Goal: Information Seeking & Learning: Learn about a topic

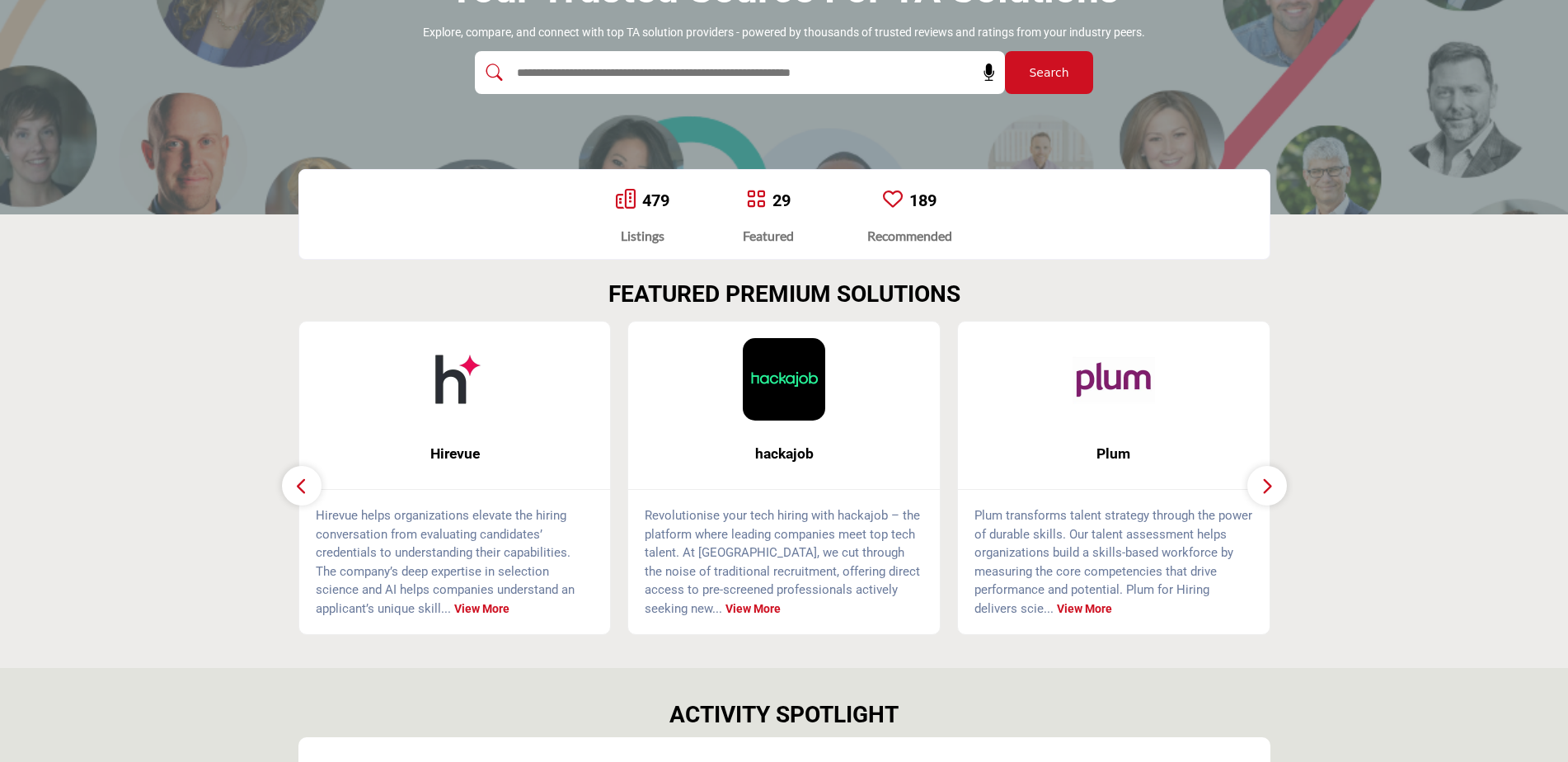
scroll to position [330, 0]
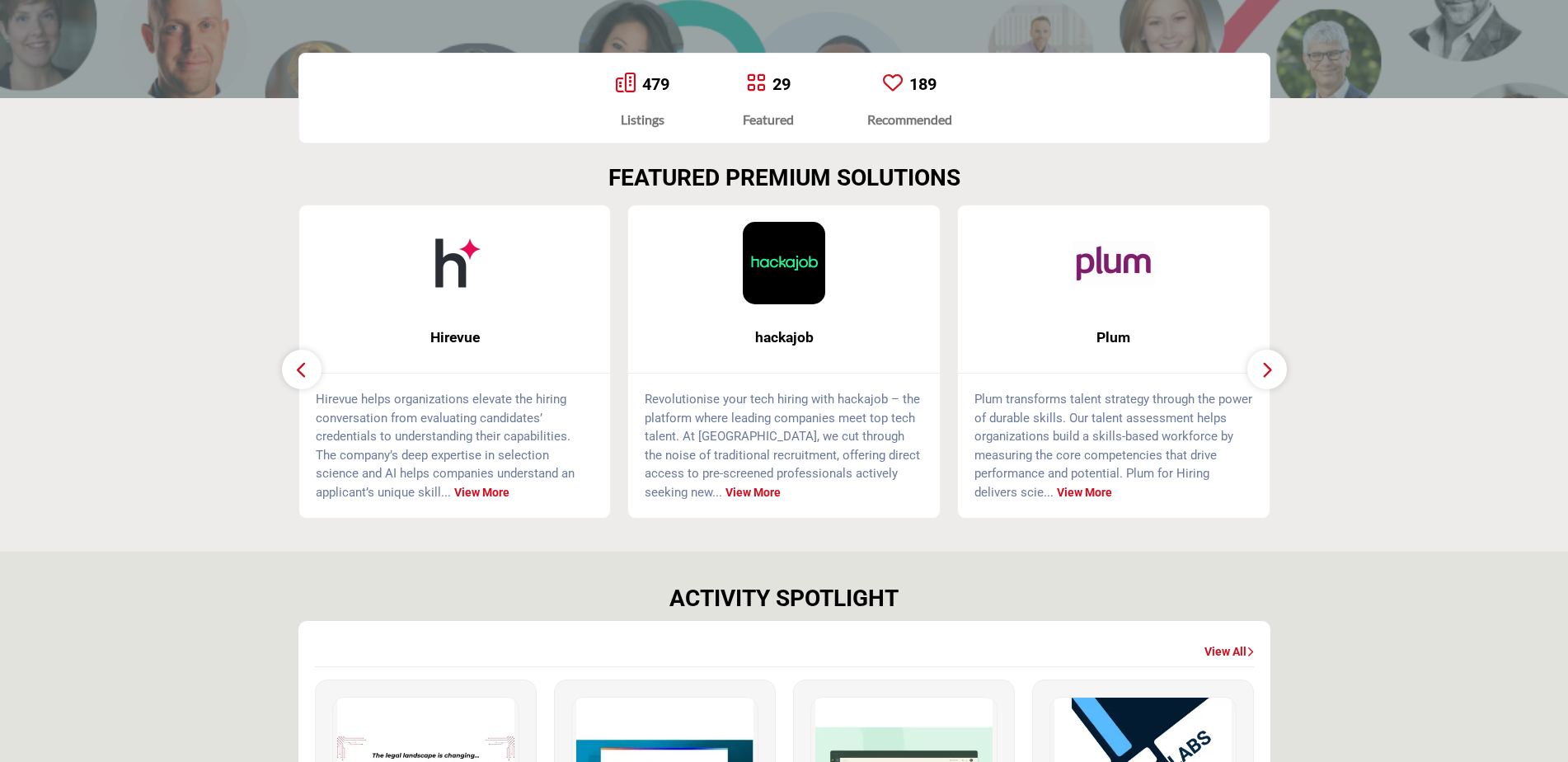
click at [1090, 490] on p "Plum transforms talent strategy through the power of durable skills. Our talent…" at bounding box center [1113, 445] width 279 height 112
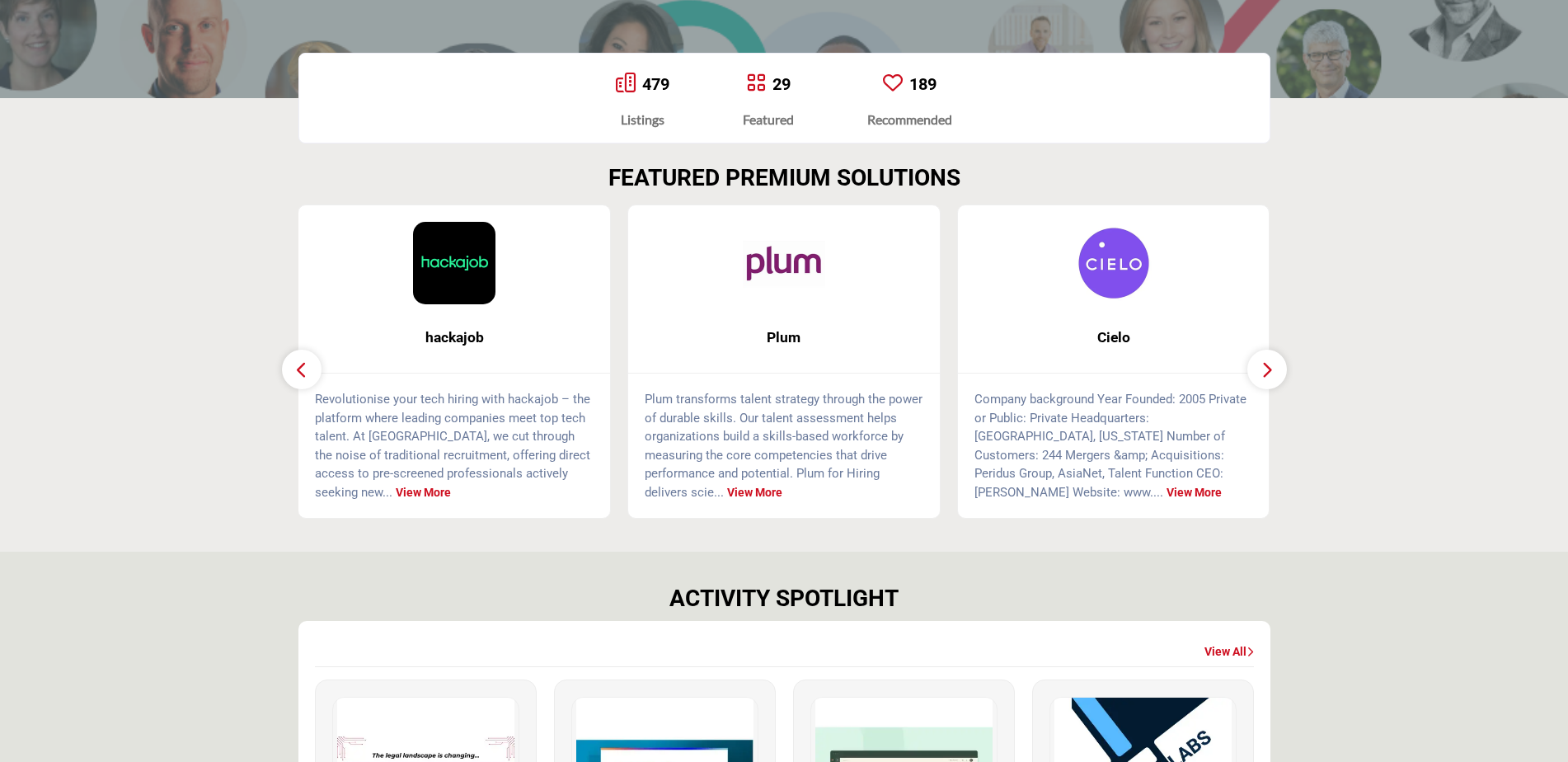
click at [738, 493] on link "View More" at bounding box center [755, 492] width 55 height 13
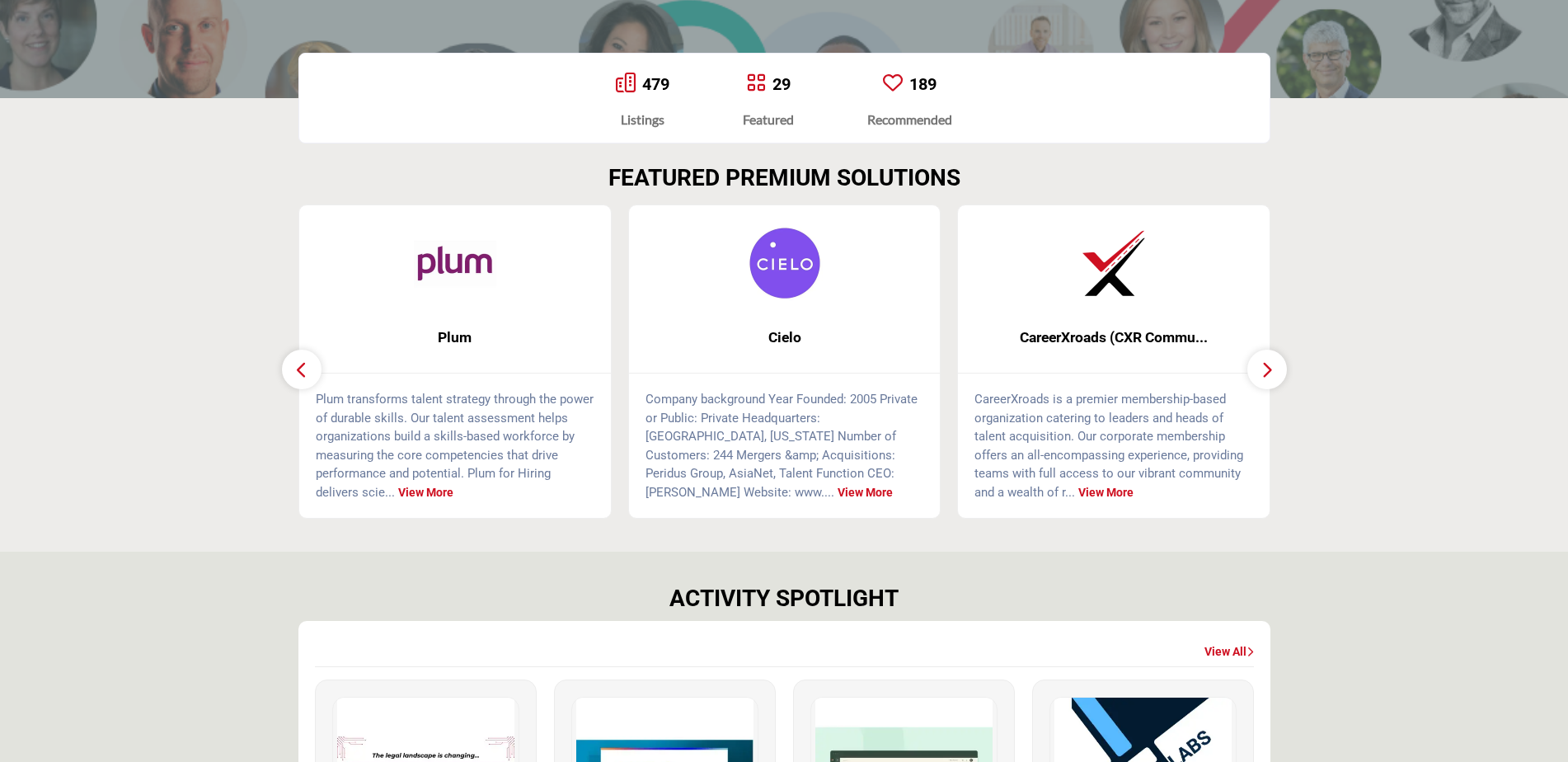
click at [438, 277] on img at bounding box center [455, 263] width 82 height 82
click at [447, 332] on span "Plum" at bounding box center [455, 337] width 263 height 21
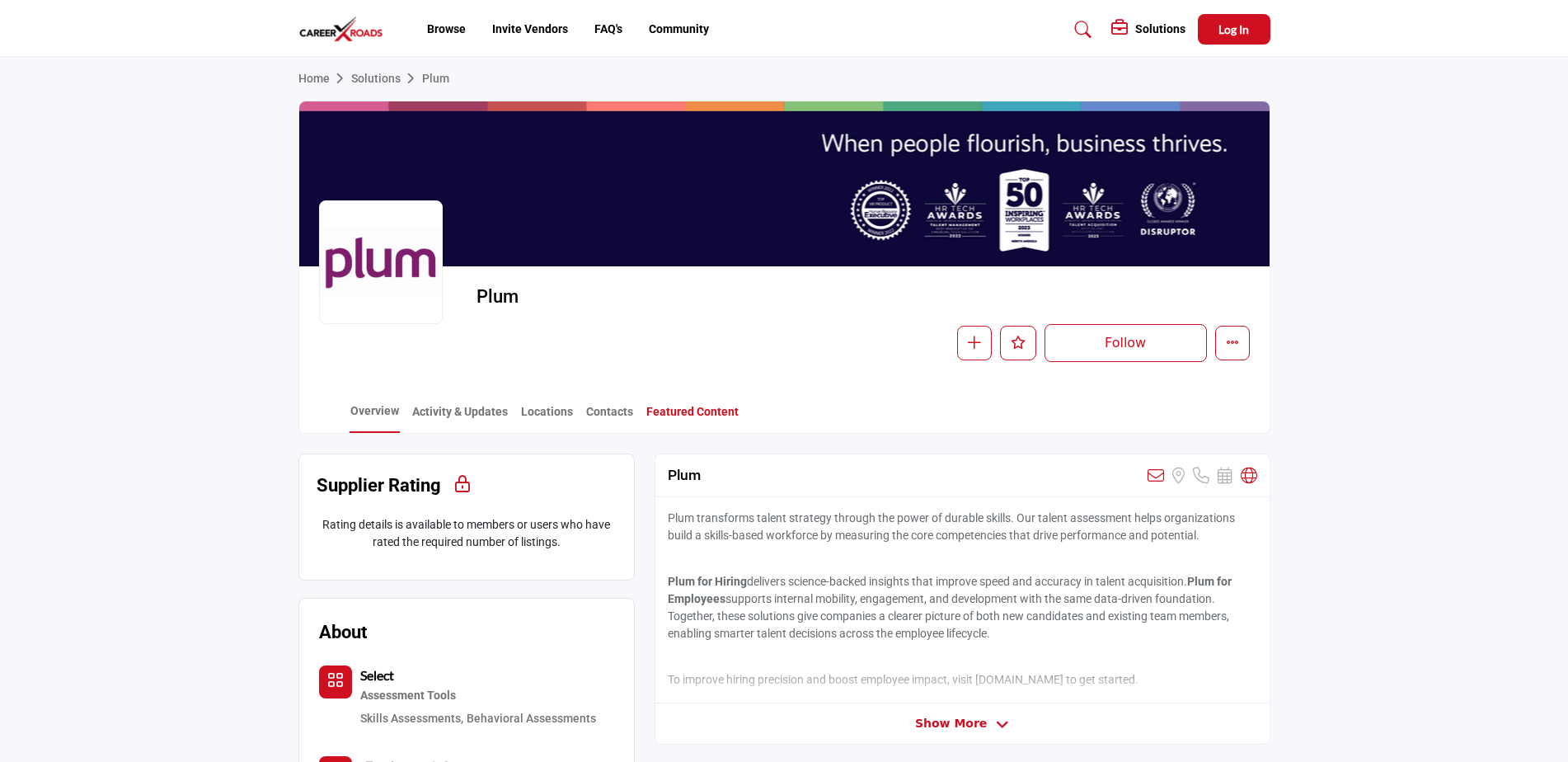
click at [681, 409] on link "Featured Content" at bounding box center [693, 418] width 94 height 29
